Goal: Check status: Check status

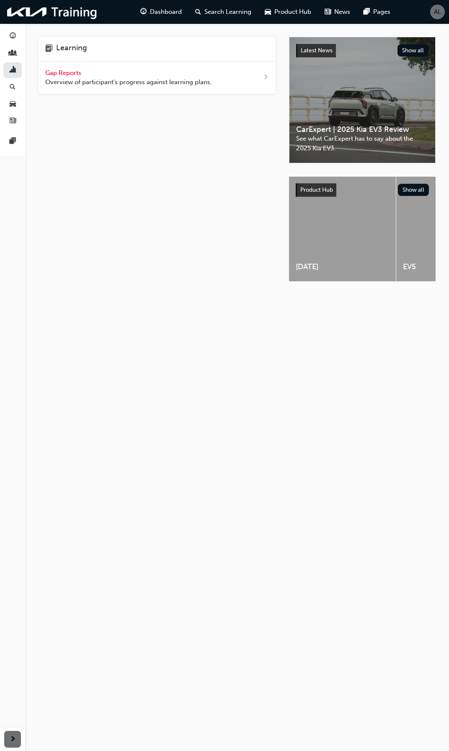
click at [76, 71] on span "Gap Reports" at bounding box center [64, 73] width 38 height 8
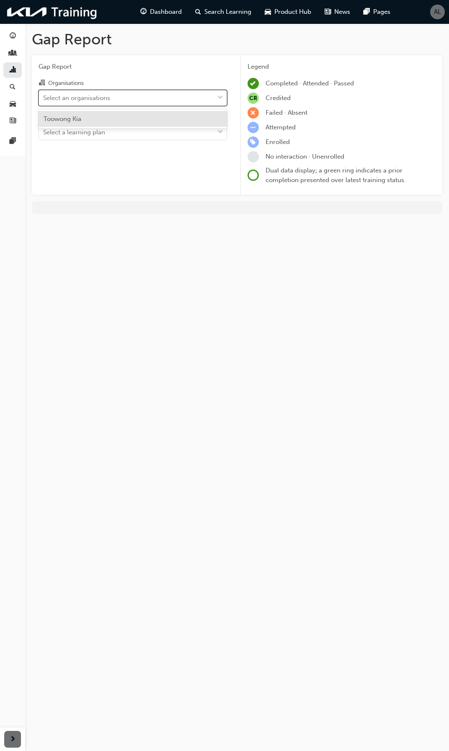
click at [75, 95] on div "Select an organisations" at bounding box center [76, 98] width 67 height 10
click at [44, 95] on input "Organisations option Toowong Kia focused, 1 of 1. 1 result available. Use Up an…" at bounding box center [43, 97] width 1 height 7
click at [79, 120] on span "Toowong Kia" at bounding box center [63, 119] width 38 height 8
click at [96, 132] on div "Select a learning plan" at bounding box center [74, 133] width 62 height 10
click at [44, 132] on input "Learning Plan Select a learning plan" at bounding box center [43, 132] width 1 height 7
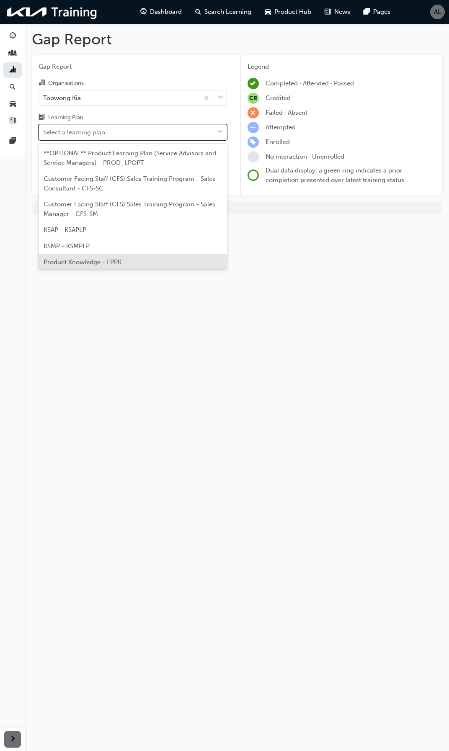
scroll to position [51, 0]
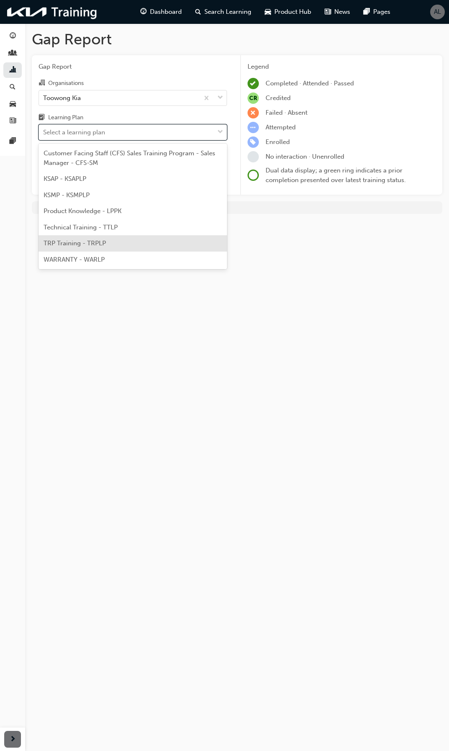
click at [93, 244] on span "TRP Training - TRPLP" at bounding box center [75, 244] width 62 height 8
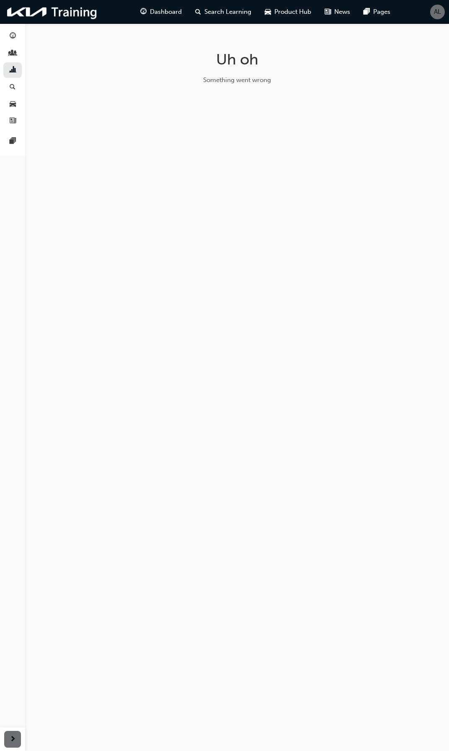
click at [101, 501] on div "Uh oh Something went wrong" at bounding box center [224, 375] width 449 height 751
